Goal: Check status: Check status

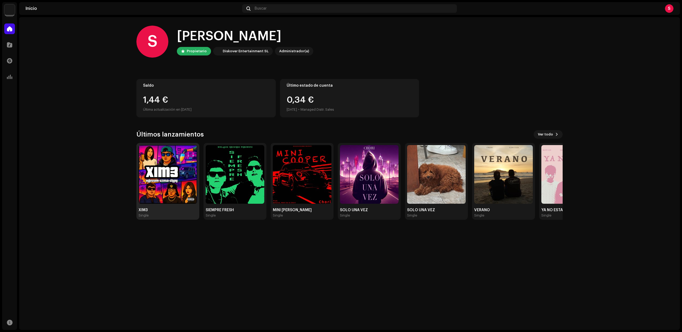
click at [176, 162] on img at bounding box center [168, 174] width 59 height 59
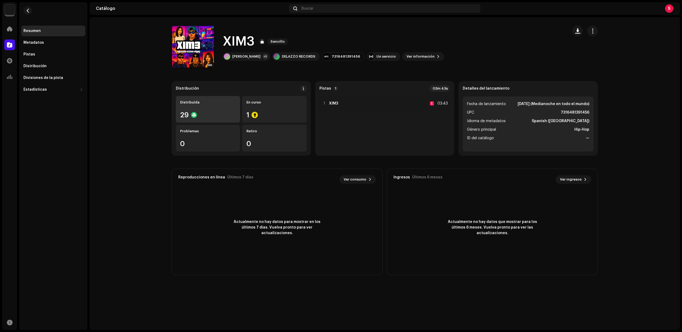
click at [203, 104] on div "Distribuída 29" at bounding box center [208, 109] width 64 height 27
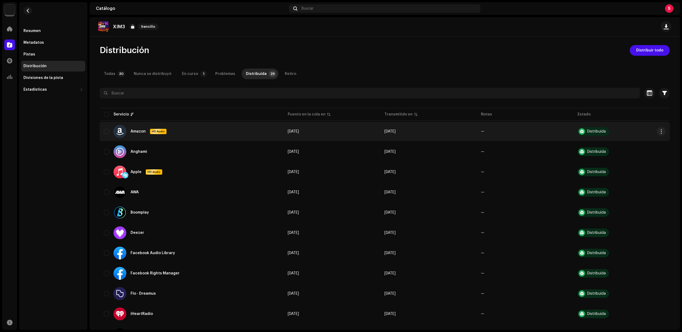
click at [406, 133] on td "[DATE]" at bounding box center [428, 131] width 96 height 19
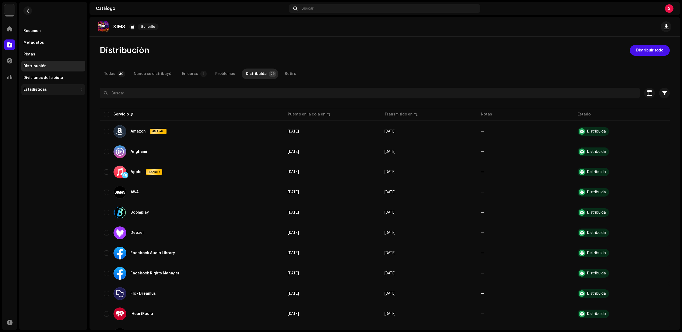
click at [65, 89] on div "Estadísticas" at bounding box center [50, 89] width 54 height 4
click at [66, 89] on div "Estadísticas" at bounding box center [50, 89] width 54 height 4
click at [55, 34] on div "Resumen" at bounding box center [53, 31] width 64 height 11
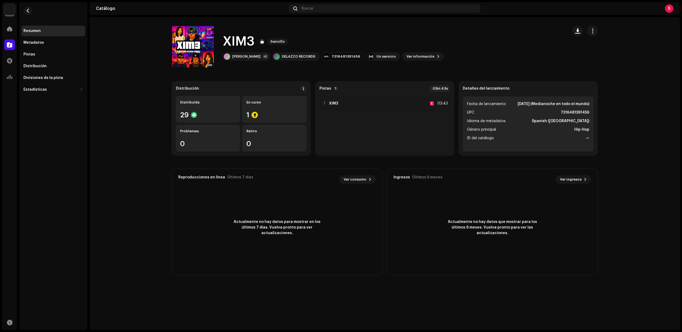
click at [540, 105] on strong "[DATE] (Medianoche en todo el mundo)" at bounding box center [554, 104] width 72 height 6
click at [65, 69] on div "Distribución" at bounding box center [53, 66] width 64 height 11
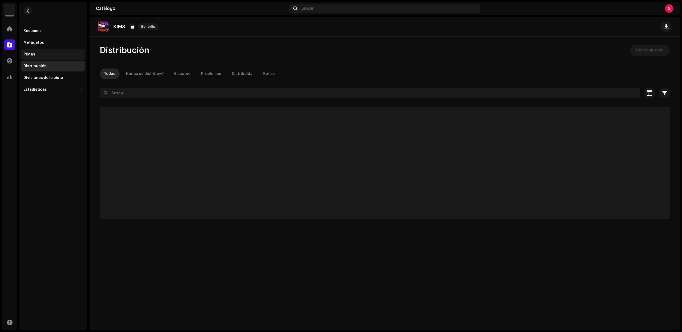
click at [56, 55] on div "Pistas" at bounding box center [53, 54] width 60 height 4
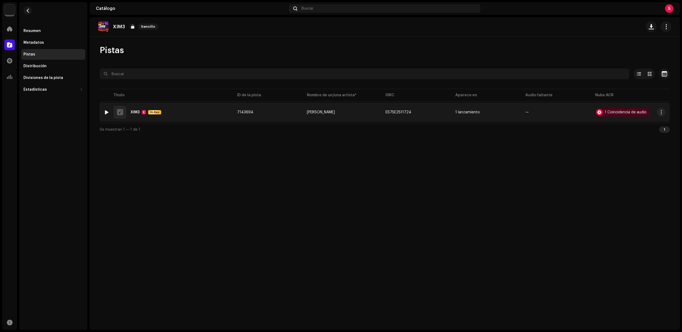
click at [180, 118] on div "1 XIM3 E Hi-Res" at bounding box center [166, 112] width 125 height 13
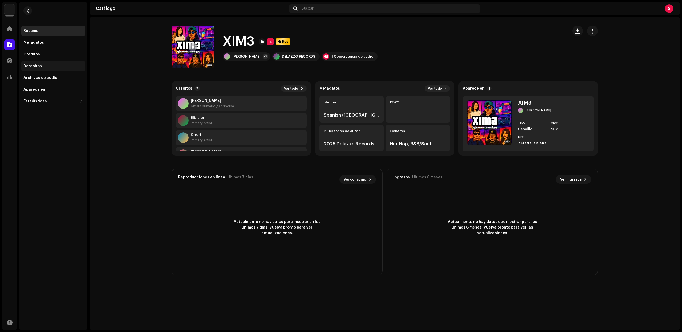
click at [54, 70] on div "Derechos" at bounding box center [53, 66] width 64 height 11
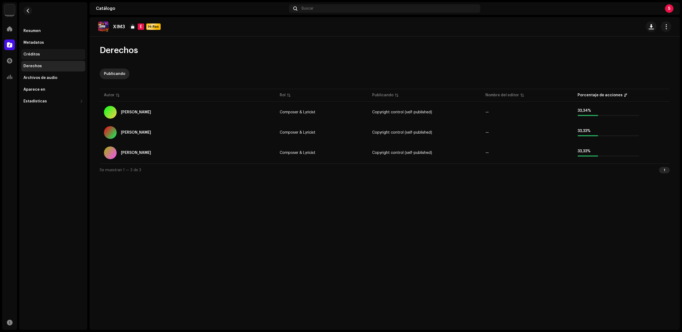
click at [55, 50] on div "Créditos" at bounding box center [53, 54] width 64 height 11
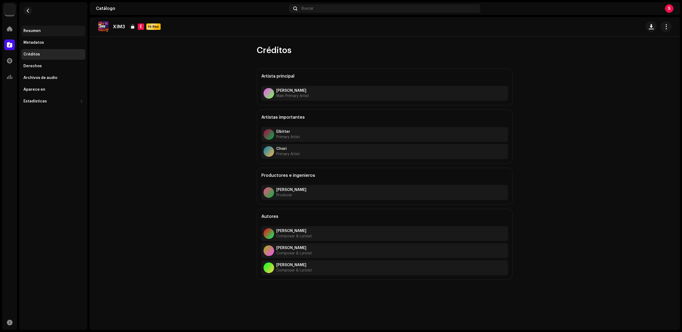
click at [45, 28] on div "Resumen" at bounding box center [53, 31] width 64 height 11
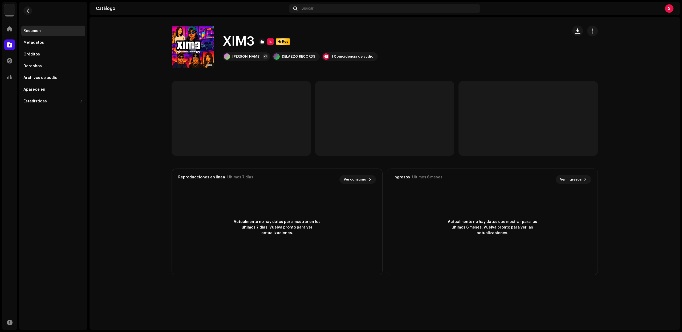
click at [29, 5] on re-m-nav-back at bounding box center [27, 13] width 13 height 23
click at [29, 9] on span "button" at bounding box center [28, 11] width 4 height 4
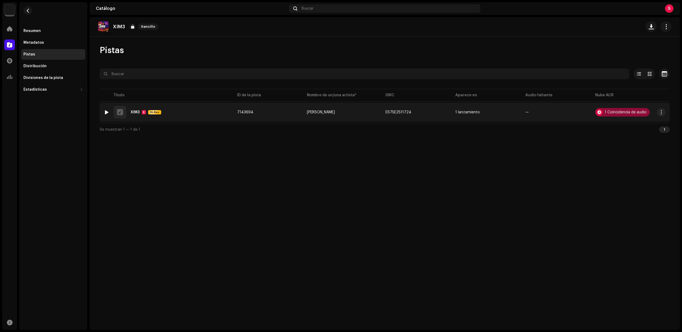
click at [600, 110] on div at bounding box center [599, 112] width 6 height 6
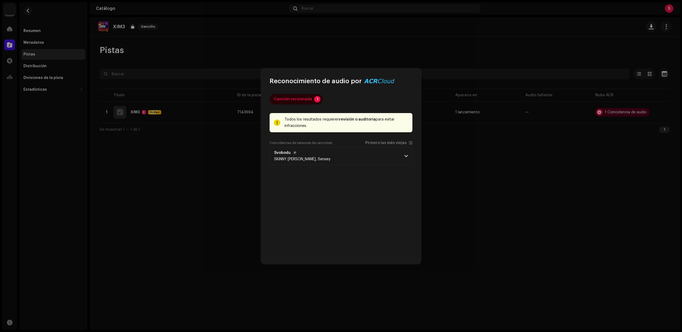
click at [404, 155] on p-accordion-header "Svobodu SKiNNY [PERSON_NAME], Sensey" at bounding box center [341, 156] width 143 height 18
click at [380, 201] on strong "CZUM71900494" at bounding box center [386, 202] width 31 height 5
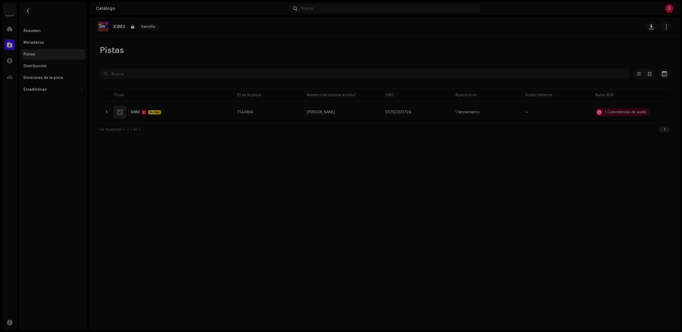
click at [210, 166] on div "Reconocimiento de audio por Canción versionada 1 Todos los resultados requieren…" at bounding box center [341, 166] width 682 height 332
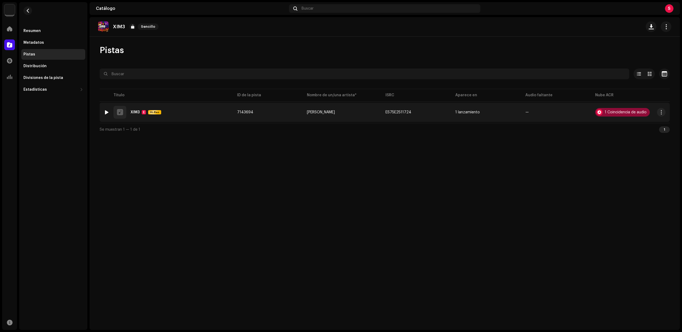
click at [630, 113] on div "1 Coincidencia de audio" at bounding box center [626, 112] width 42 height 4
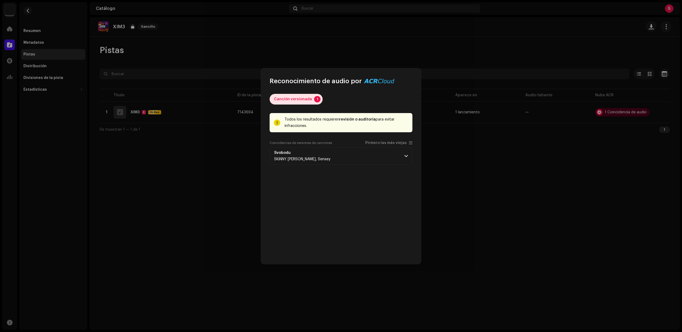
click at [308, 100] on div "Canción versionada" at bounding box center [293, 99] width 38 height 11
click at [379, 159] on p-accordion-header "Svobodu SKiNNY [PERSON_NAME], Sensey" at bounding box center [341, 156] width 143 height 18
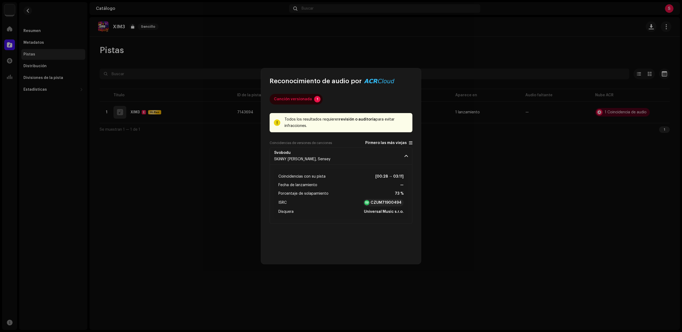
click at [408, 141] on span "Pirmero las más viejas" at bounding box center [388, 143] width 47 height 4
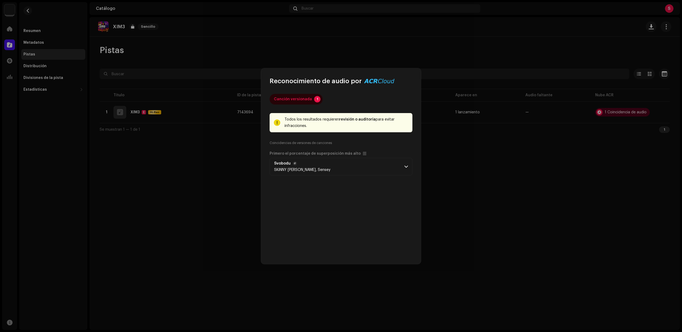
click at [398, 169] on p-accordion-header "Svobodu SKiNNY [PERSON_NAME], Sensey" at bounding box center [341, 167] width 143 height 18
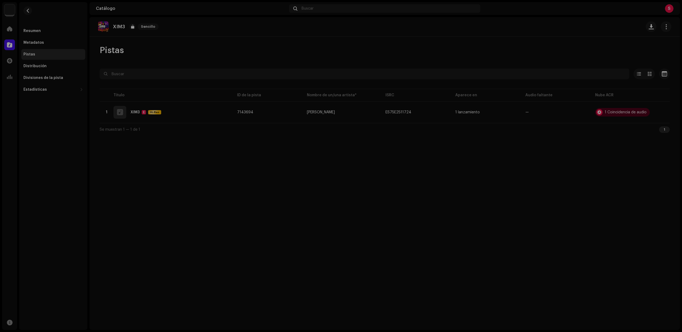
click at [447, 150] on div "Reconocimiento de audio por Canción versionada 1 Todos los resultados requieren…" at bounding box center [341, 166] width 682 height 332
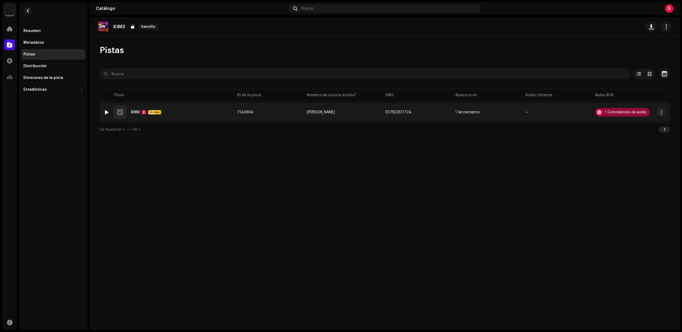
click at [621, 115] on div "1 Coincidencia de audio" at bounding box center [622, 112] width 55 height 9
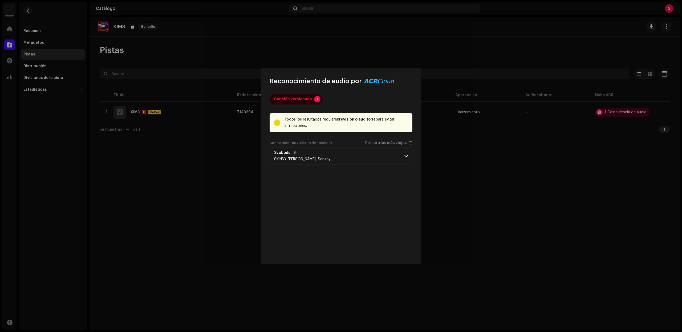
click at [394, 154] on p-accordion-header "Svobodu SKiNNY [PERSON_NAME], Sensey" at bounding box center [341, 156] width 143 height 18
click at [351, 120] on strong "revisión o auditoría" at bounding box center [357, 120] width 37 height 4
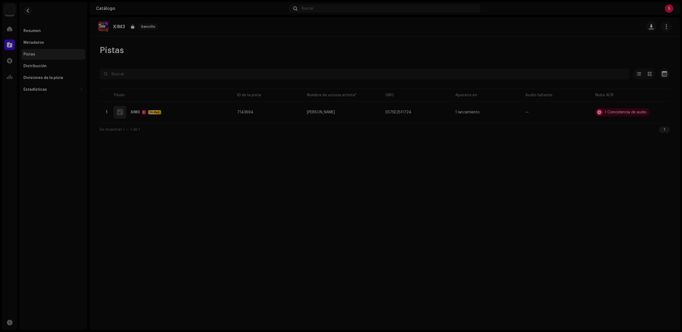
click at [427, 142] on div "Reconocimiento de audio por Canción versionada 1 Todos los resultados requieren…" at bounding box center [341, 166] width 682 height 332
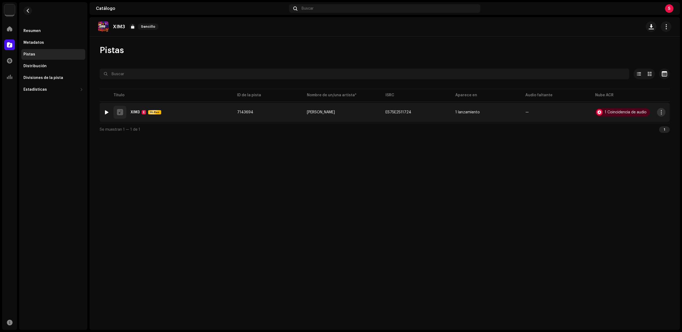
click at [659, 112] on span "button" at bounding box center [661, 112] width 4 height 4
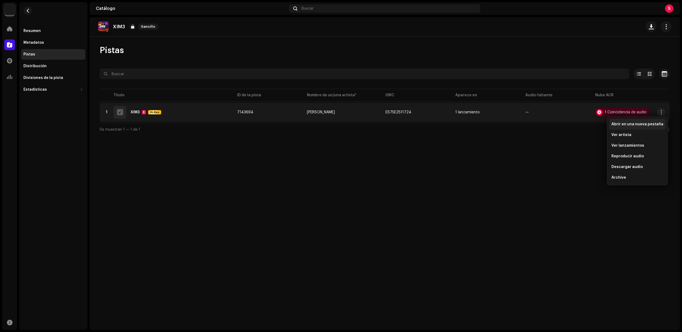
click at [652, 123] on span "Abrir en una nueva pestaña" at bounding box center [638, 124] width 52 height 4
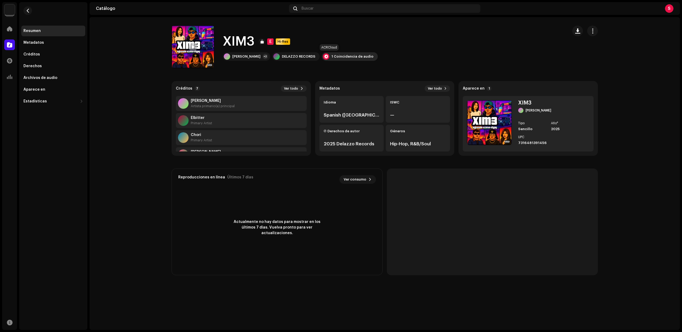
click at [335, 58] on div "1 Coincidencia de audio" at bounding box center [352, 56] width 42 height 4
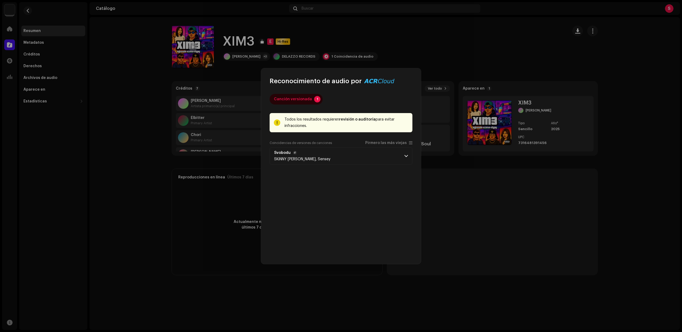
click at [363, 154] on p-accordion-header "Svobodu SKiNNY [PERSON_NAME], Sensey" at bounding box center [341, 156] width 143 height 18
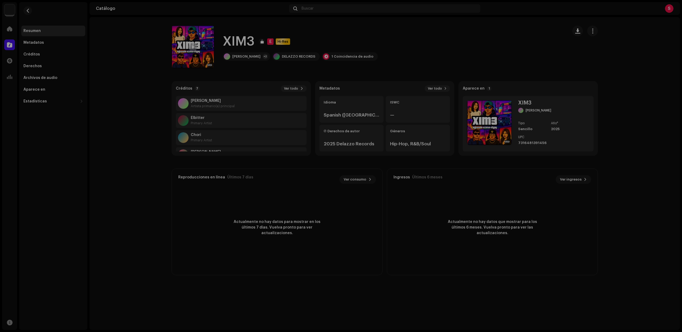
click at [384, 288] on div "Reconocimiento de audio por Canción versionada 1 Todos los resultados requieren…" at bounding box center [341, 166] width 682 height 332
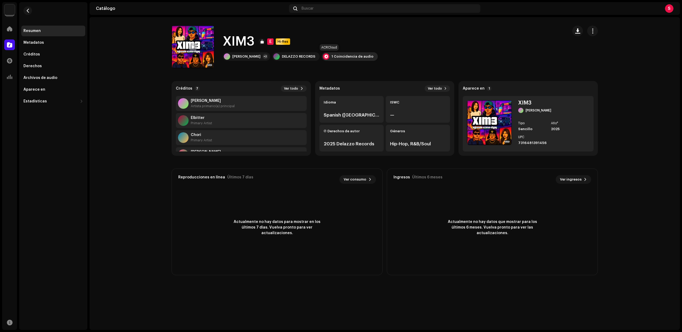
click at [331, 55] on div "1 Coincidencia de audio" at bounding box center [352, 56] width 42 height 4
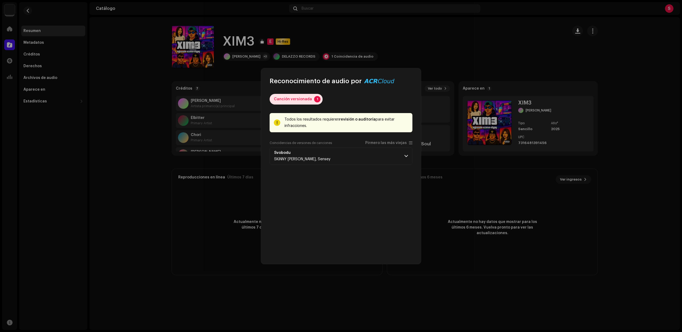
click at [306, 100] on div "Canción versionada" at bounding box center [293, 99] width 38 height 11
click at [304, 100] on div "Canción versionada" at bounding box center [293, 99] width 38 height 11
click at [335, 143] on div "Coincidencias de versiones de canciones Pirmero las más viejas" at bounding box center [341, 144] width 143 height 6
click at [335, 151] on p-accordion-header "Svobodu SKiNNY [PERSON_NAME], Sensey" at bounding box center [341, 156] width 143 height 18
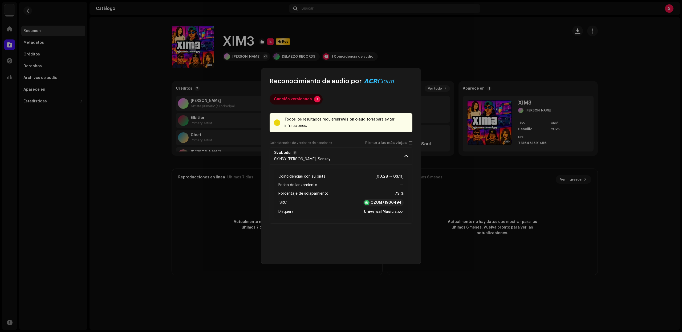
click at [336, 150] on p-accordion-header "Svobodu SKiNNY [PERSON_NAME], Sensey" at bounding box center [341, 156] width 143 height 18
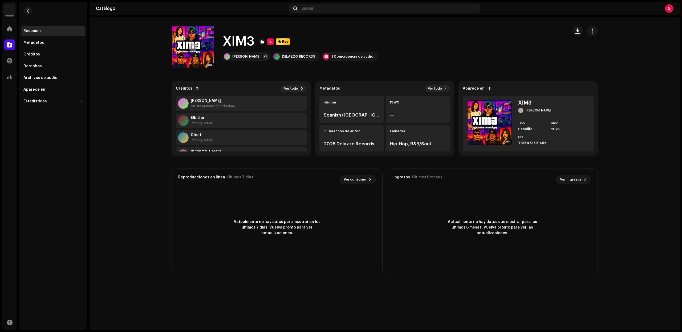
click at [447, 183] on div "Reconocimiento de audio por Canción versionada 1 Todos los resultados requieren…" at bounding box center [341, 166] width 682 height 332
click at [597, 35] on re-m-actions-button at bounding box center [592, 31] width 11 height 11
click at [591, 33] on span "button" at bounding box center [592, 31] width 5 height 4
click at [322, 60] on div "1 Coincidencia de audio" at bounding box center [350, 56] width 56 height 9
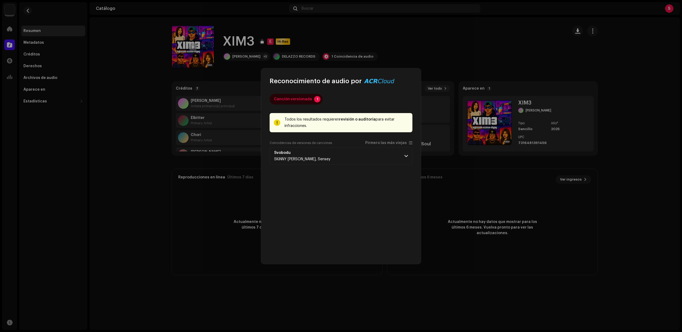
click at [364, 165] on div "Canción versionada 1 Todos los resultados requieren revisión o auditoría para e…" at bounding box center [341, 174] width 143 height 161
click at [363, 160] on p-accordion-header "Svobodu SKiNNY [PERSON_NAME], Sensey" at bounding box center [341, 156] width 143 height 18
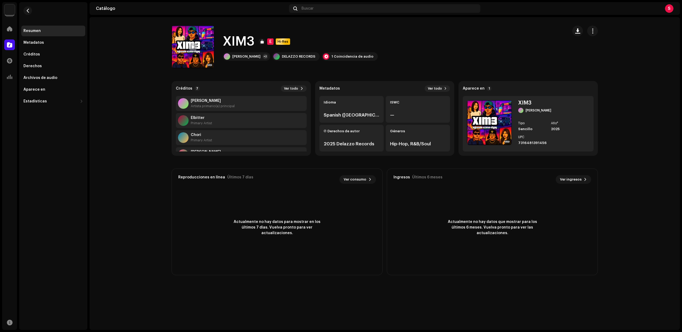
click at [318, 280] on div "Reconocimiento de audio por Canción versionada 1 Todos los resultados requieren…" at bounding box center [341, 166] width 682 height 332
click at [331, 57] on div "1 Coincidencia de audio" at bounding box center [352, 56] width 42 height 4
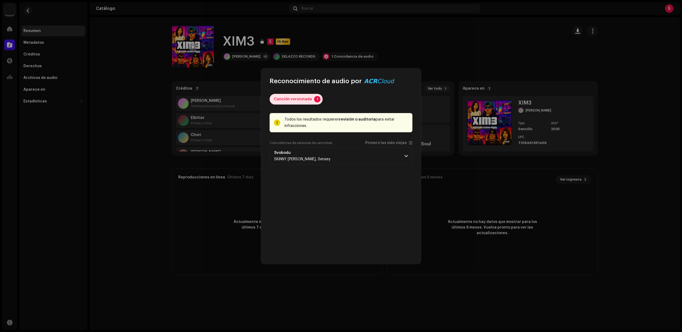
click at [308, 95] on div "Canción versionada" at bounding box center [293, 99] width 38 height 11
click at [373, 157] on p-accordion-header "Svobodu SKiNNY [PERSON_NAME], Sensey" at bounding box center [341, 156] width 143 height 18
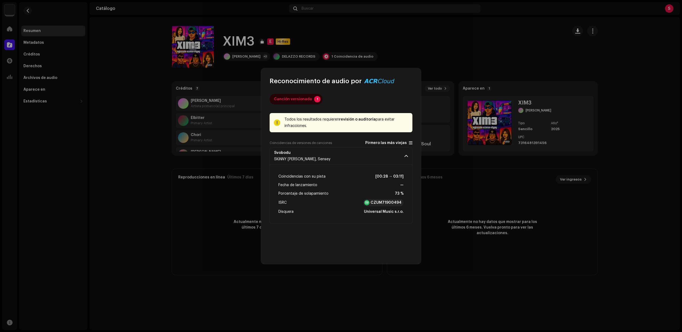
click at [406, 142] on span "Pirmero las más viejas" at bounding box center [386, 143] width 42 height 4
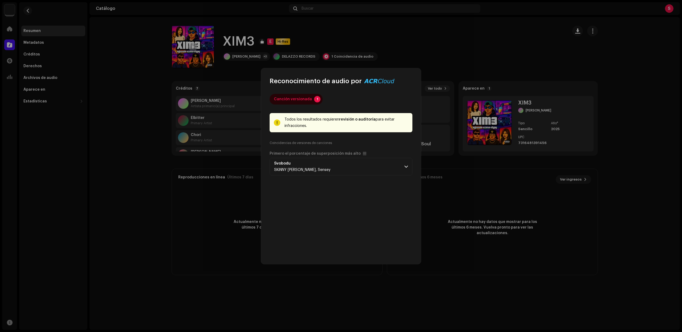
click at [353, 177] on div "Canción versionada 1 Todos los resultados requieren revisión o auditoría para e…" at bounding box center [341, 174] width 143 height 161
click at [348, 173] on p-accordion-header "Svobodu SKiNNY [PERSON_NAME], Sensey" at bounding box center [341, 167] width 143 height 18
click at [383, 231] on div "Coincidencias con su pista [00:28 → 03:11] Fecha de lanzamiento — Porcentaje de…" at bounding box center [341, 204] width 143 height 59
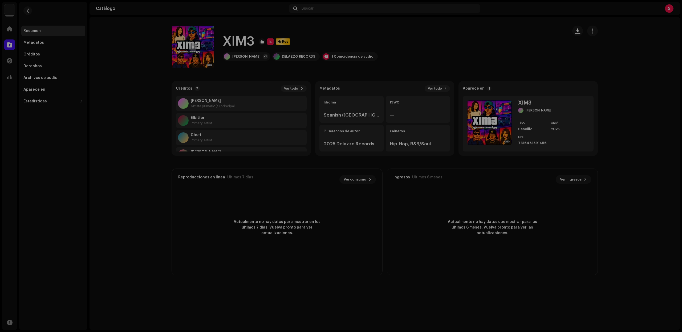
click at [480, 234] on div "Reconocimiento de audio por Canción versionada 1 Todos los resultados requieren…" at bounding box center [341, 166] width 682 height 332
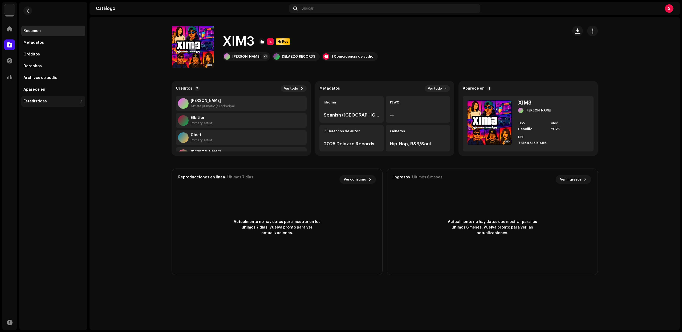
click at [56, 102] on div "Estadísticas" at bounding box center [50, 101] width 54 height 4
click at [322, 60] on div "1 Coincidencia de audio" at bounding box center [350, 56] width 56 height 9
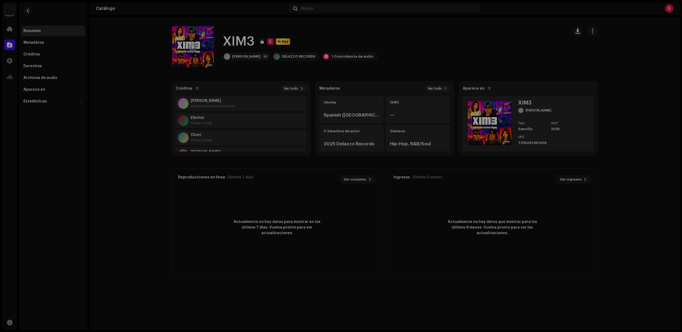
click at [179, 103] on div "Reconocimiento de audio por" at bounding box center [341, 166] width 682 height 332
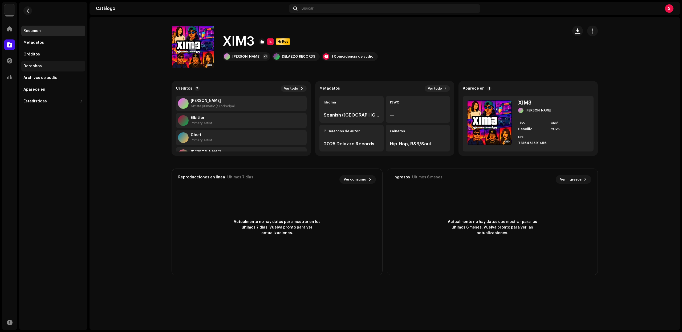
click at [46, 62] on div "Derechos" at bounding box center [53, 66] width 64 height 11
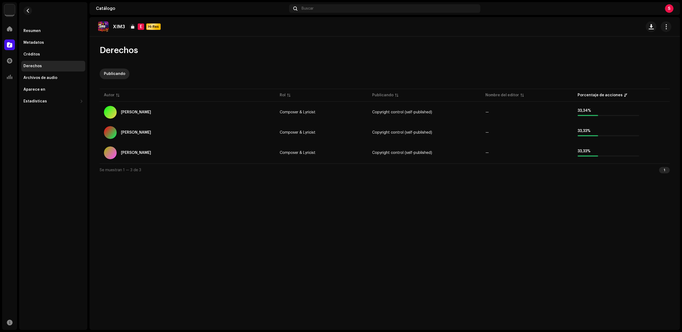
click at [137, 27] on div "E Hi-Res" at bounding box center [146, 26] width 34 height 6
click at [143, 27] on div "E" at bounding box center [141, 26] width 6 height 6
click at [152, 27] on span "Hi-Res" at bounding box center [153, 27] width 13 height 4
click at [157, 27] on span "Hi-Res" at bounding box center [153, 27] width 13 height 4
click at [156, 28] on span "Hi-Res" at bounding box center [153, 27] width 13 height 4
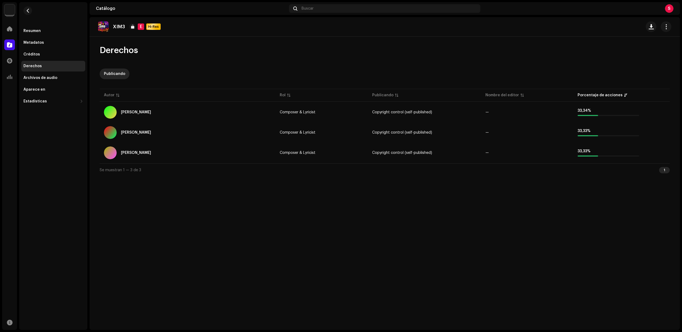
click at [48, 67] on div "Derechos" at bounding box center [53, 66] width 60 height 4
click at [55, 76] on div "Archivos de audio" at bounding box center [40, 78] width 34 height 4
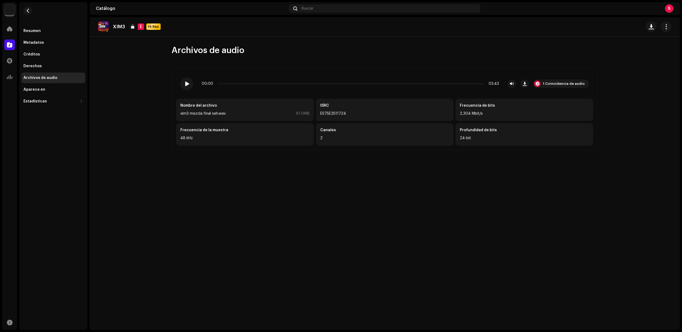
click at [387, 138] on div "2" at bounding box center [384, 138] width 129 height 6
click at [465, 138] on div "24-bit" at bounding box center [524, 138] width 129 height 6
click at [331, 132] on div "Canales" at bounding box center [384, 129] width 129 height 5
click at [330, 129] on div "Canales" at bounding box center [384, 129] width 129 height 5
click at [186, 87] on div at bounding box center [186, 83] width 13 height 13
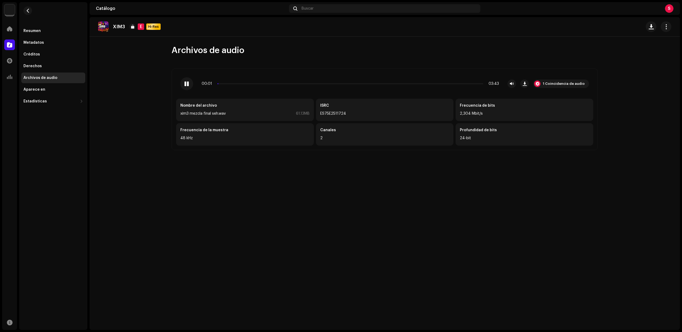
click at [231, 83] on div "00:01 03:43" at bounding box center [350, 84] width 297 height 4
click at [234, 85] on div "00:01 03:43" at bounding box center [350, 84] width 297 height 4
click at [235, 83] on p-slider at bounding box center [350, 83] width 266 height 1
click at [184, 84] on span at bounding box center [186, 84] width 5 height 4
click at [552, 82] on div "1 Coincidencia de audio" at bounding box center [564, 84] width 42 height 4
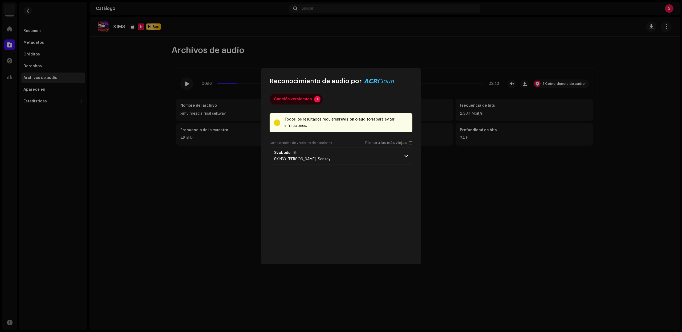
click at [347, 164] on p-accordion-header "Svobodu SKiNNY [PERSON_NAME], Sensey" at bounding box center [341, 156] width 143 height 18
click at [347, 159] on p-accordion-header "Svobodu SKiNNY [PERSON_NAME], Sensey" at bounding box center [341, 156] width 143 height 18
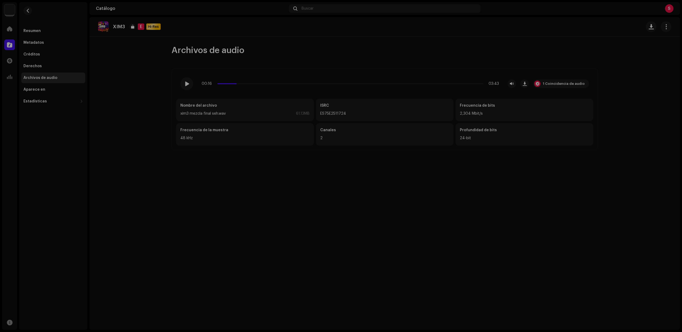
click at [449, 158] on div "Reconocimiento de audio por Canción versionada 1 Todos los resultados requieren…" at bounding box center [341, 166] width 682 height 332
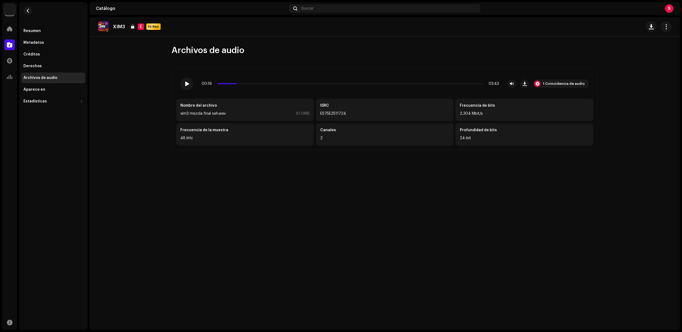
click at [657, 25] on div at bounding box center [659, 26] width 26 height 11
click at [669, 27] on span "button" at bounding box center [666, 27] width 5 height 4
click at [667, 26] on span "button" at bounding box center [666, 27] width 5 height 4
